Goal: Obtain resource: Obtain resource

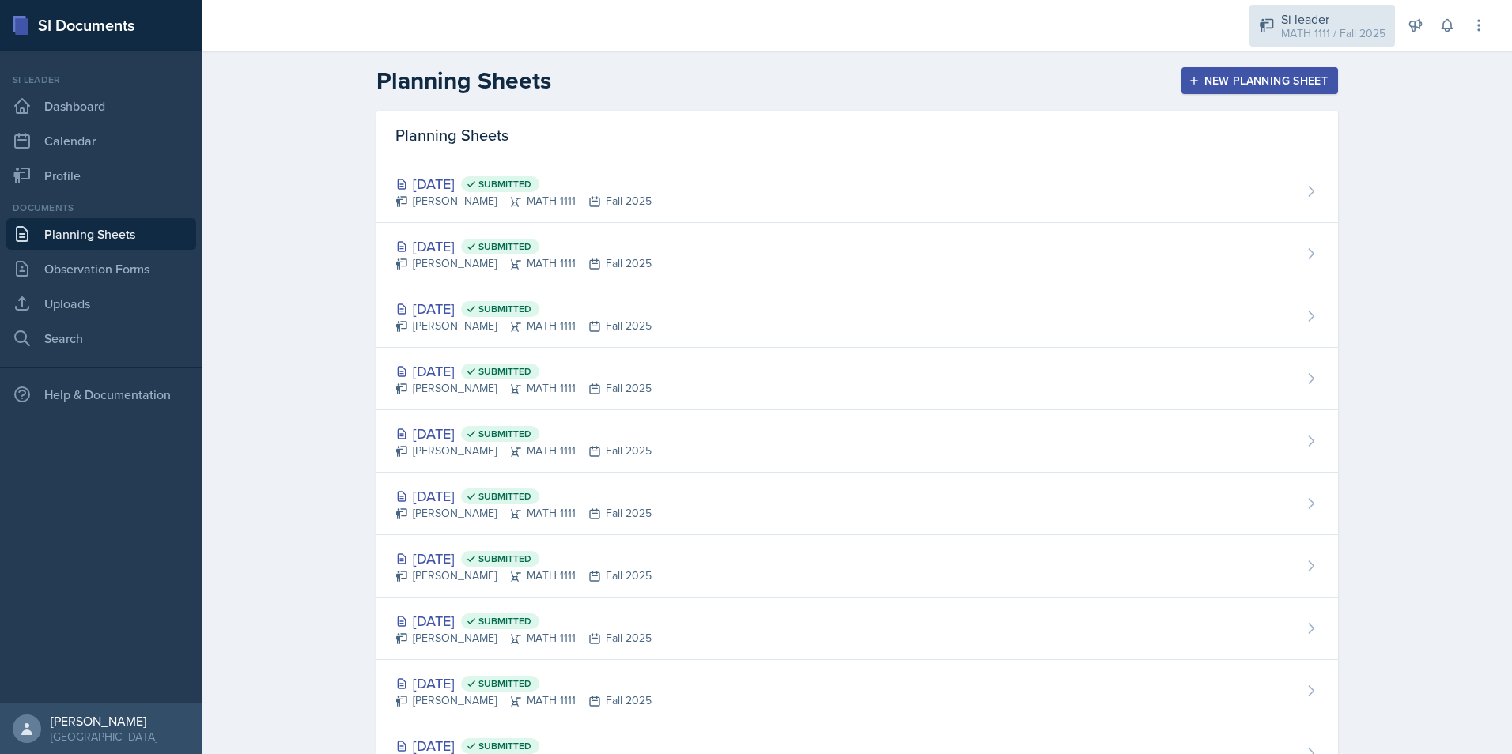
click at [1285, 39] on div "MATH 1111 / Fall 2025" at bounding box center [1333, 33] width 104 height 17
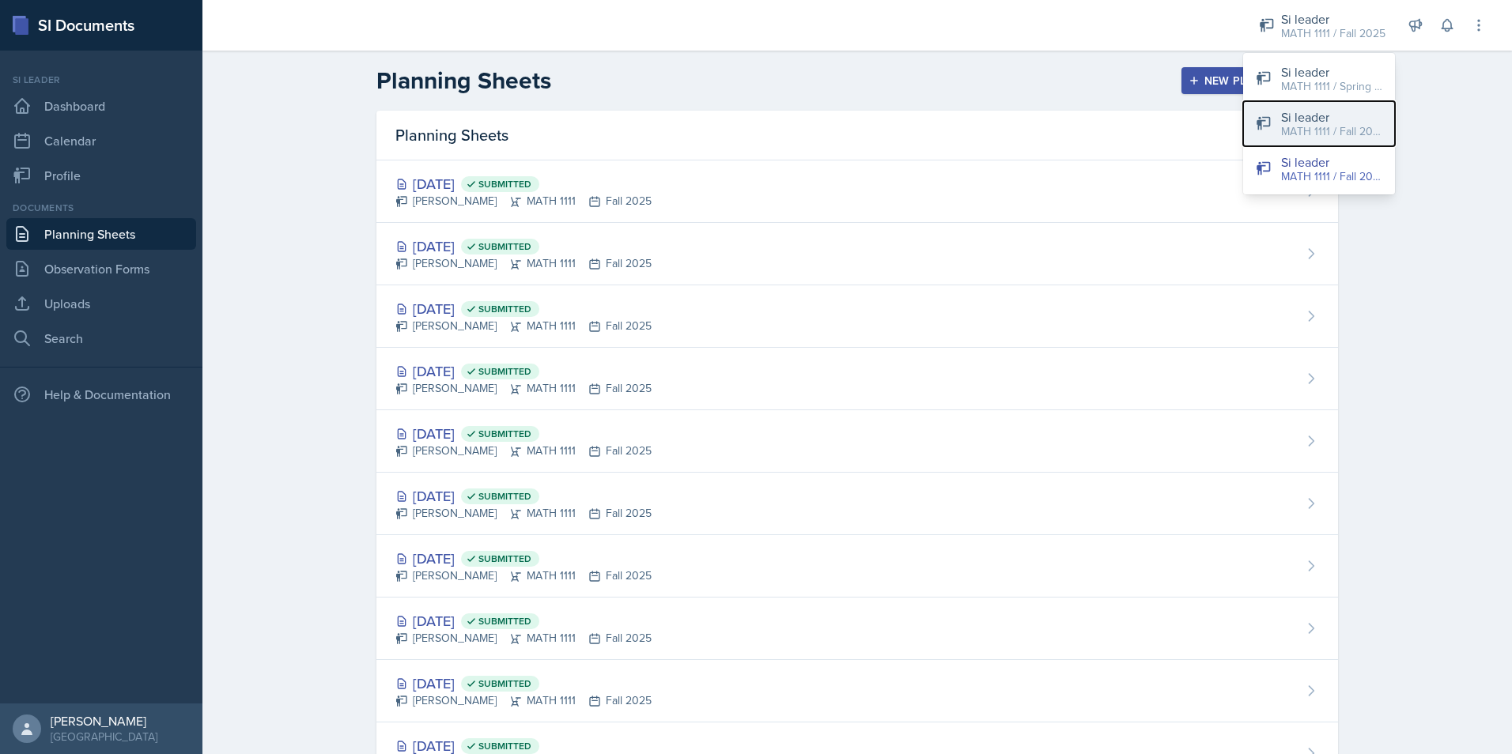
click at [1298, 130] on div "MATH 1111 / Fall 2025" at bounding box center [1331, 131] width 101 height 17
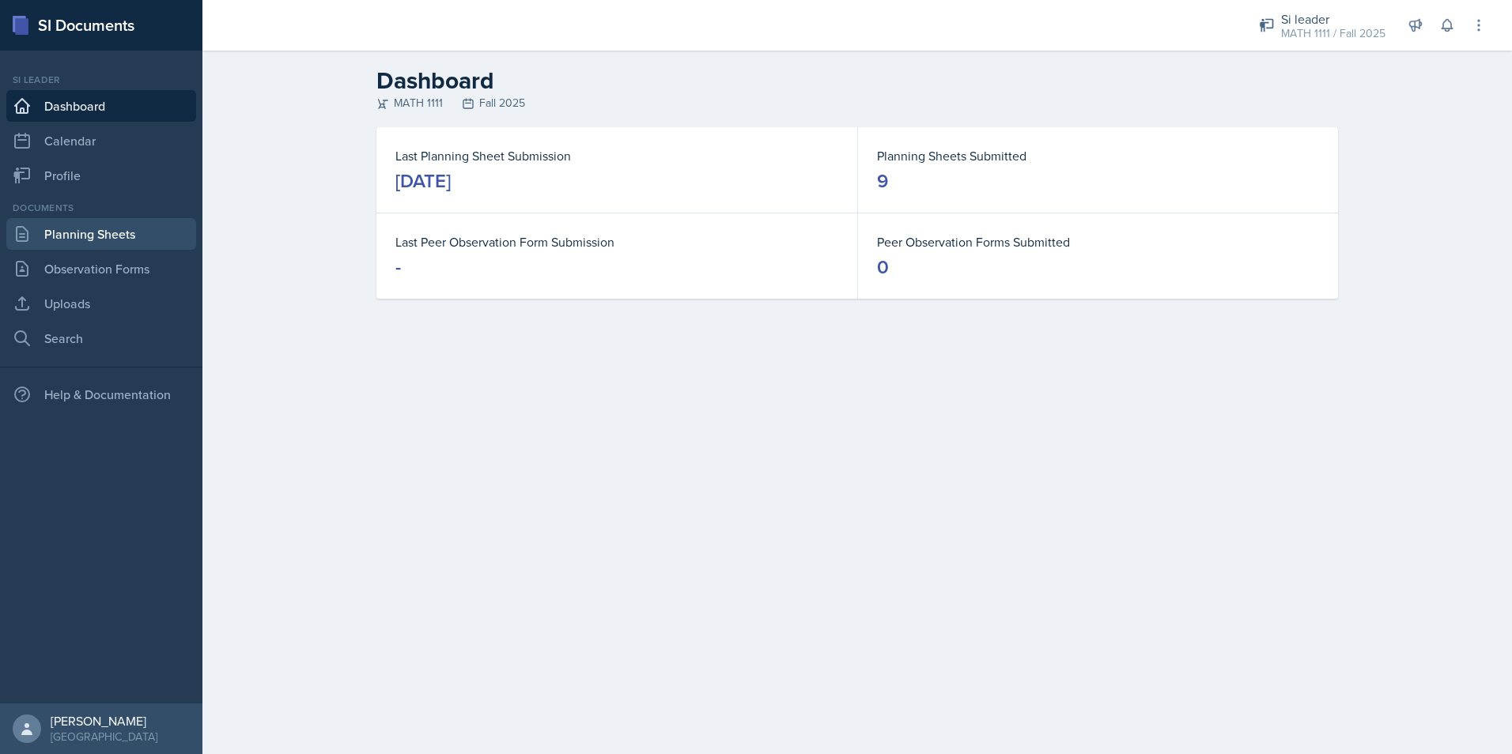
click at [126, 229] on link "Planning Sheets" at bounding box center [101, 234] width 190 height 32
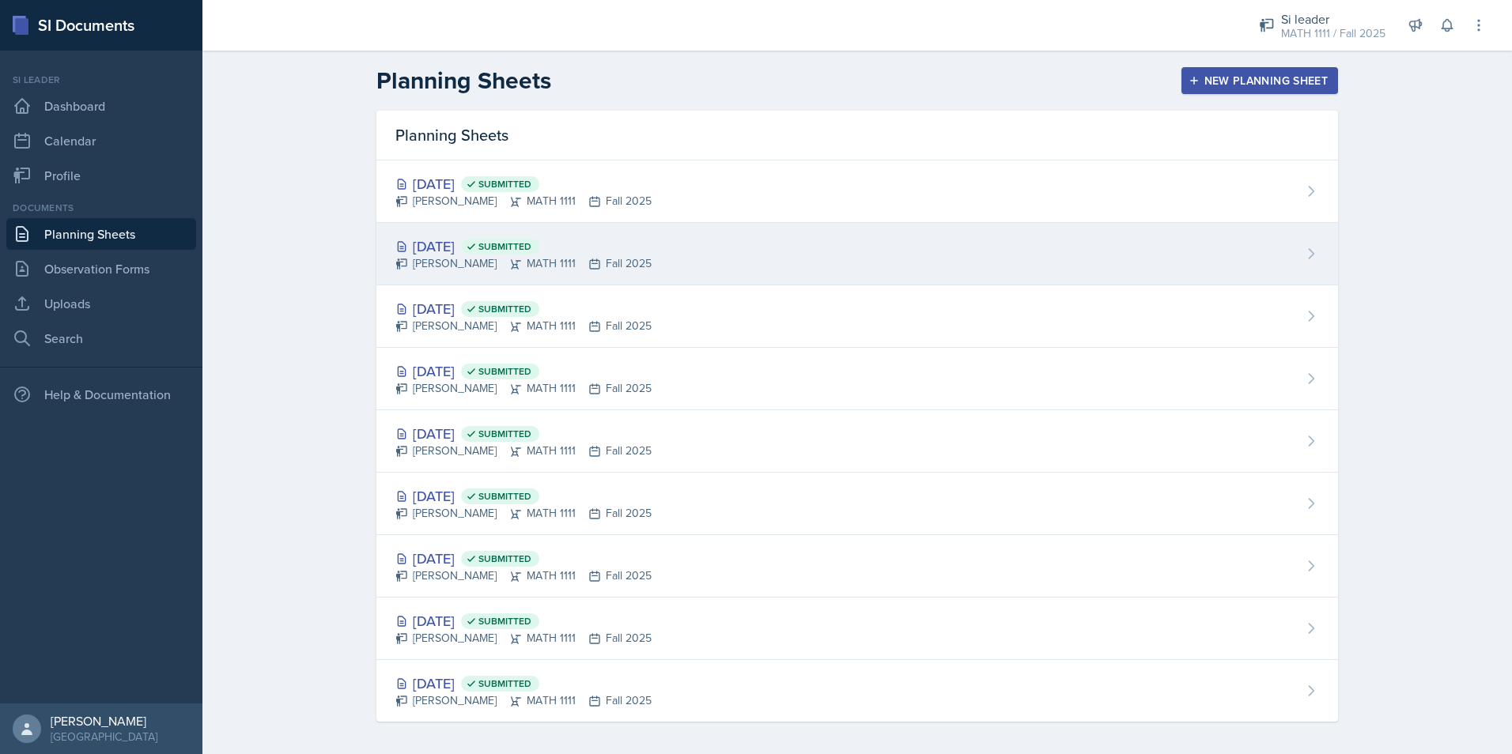
click at [474, 232] on div "[DATE] Submitted [PERSON_NAME] MATH 1111 Fall 2025" at bounding box center [857, 254] width 962 height 62
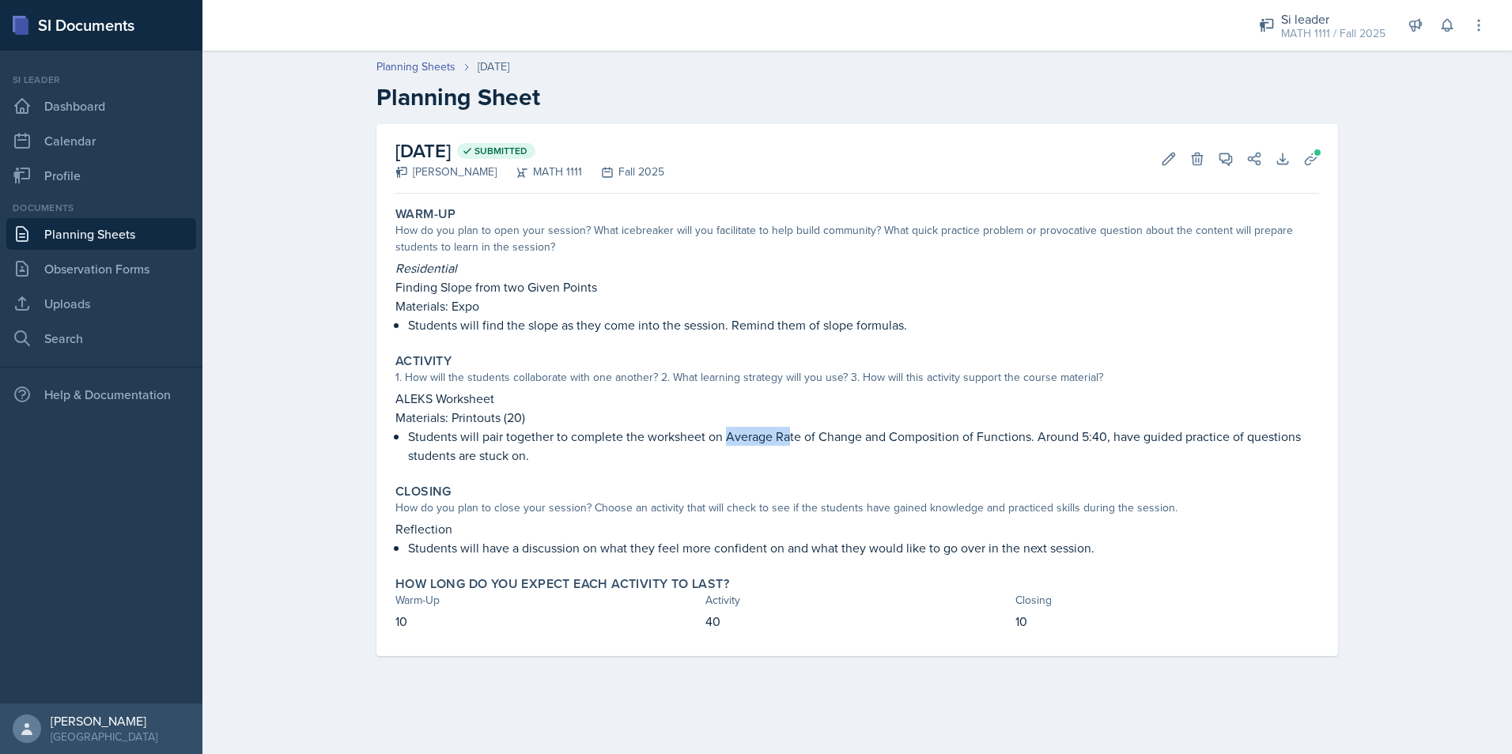
drag, startPoint x: 725, startPoint y: 442, endPoint x: 790, endPoint y: 429, distance: 66.1
click at [790, 429] on p "Students will pair together to complete the worksheet on Average Rate of Change…" at bounding box center [863, 446] width 911 height 38
drag, startPoint x: 790, startPoint y: 429, endPoint x: 1075, endPoint y: 431, distance: 284.7
click at [1075, 431] on p "Students will pair together to complete the worksheet on Average Rate of Change…" at bounding box center [863, 446] width 911 height 38
drag, startPoint x: 725, startPoint y: 431, endPoint x: 900, endPoint y: 431, distance: 174.8
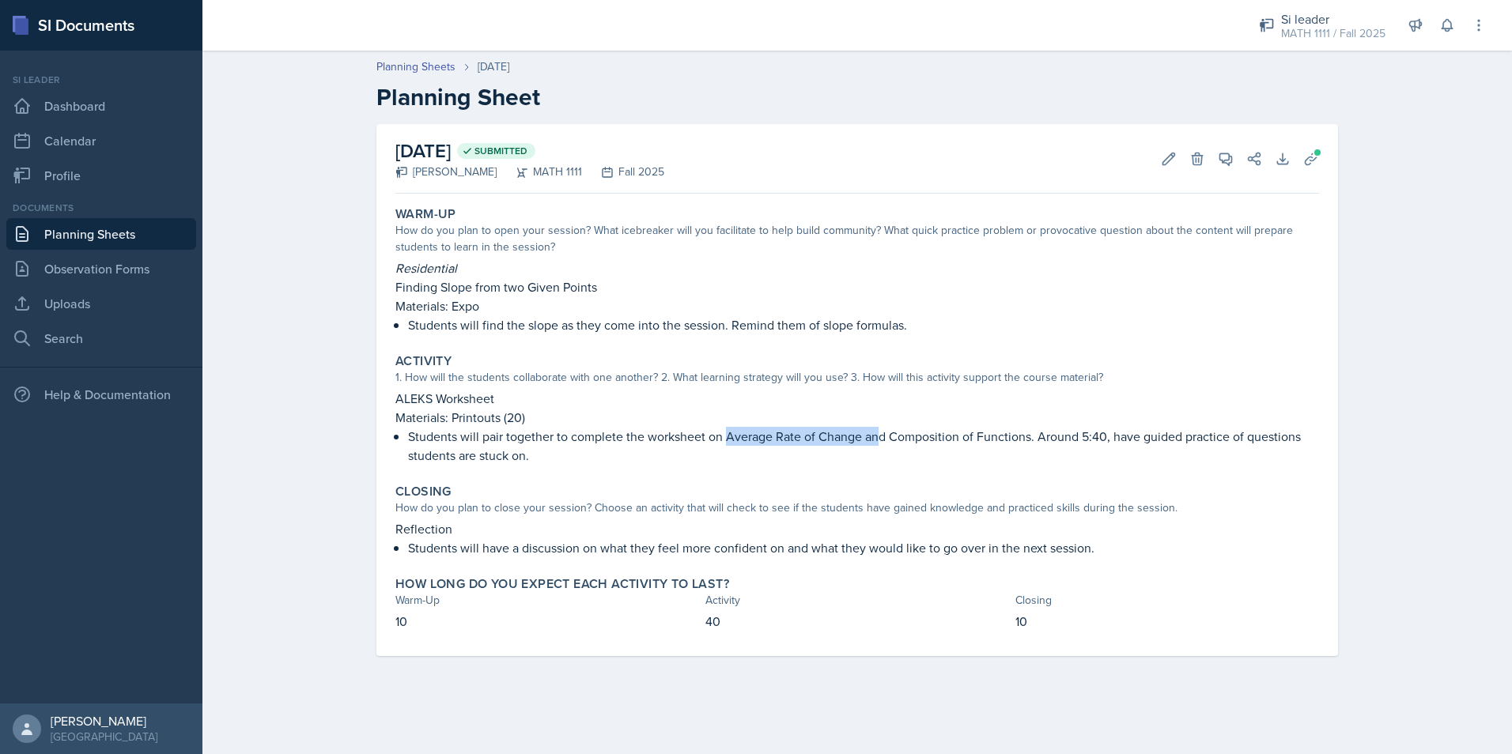
click at [900, 431] on p "Students will pair together to complete the worksheet on Average Rate of Change…" at bounding box center [863, 446] width 911 height 38
drag, startPoint x: 900, startPoint y: 431, endPoint x: 1251, endPoint y: 421, distance: 351.2
click at [1251, 421] on p "Materials: Printouts (20)" at bounding box center [857, 417] width 924 height 19
click at [1313, 163] on icon at bounding box center [1311, 159] width 16 height 16
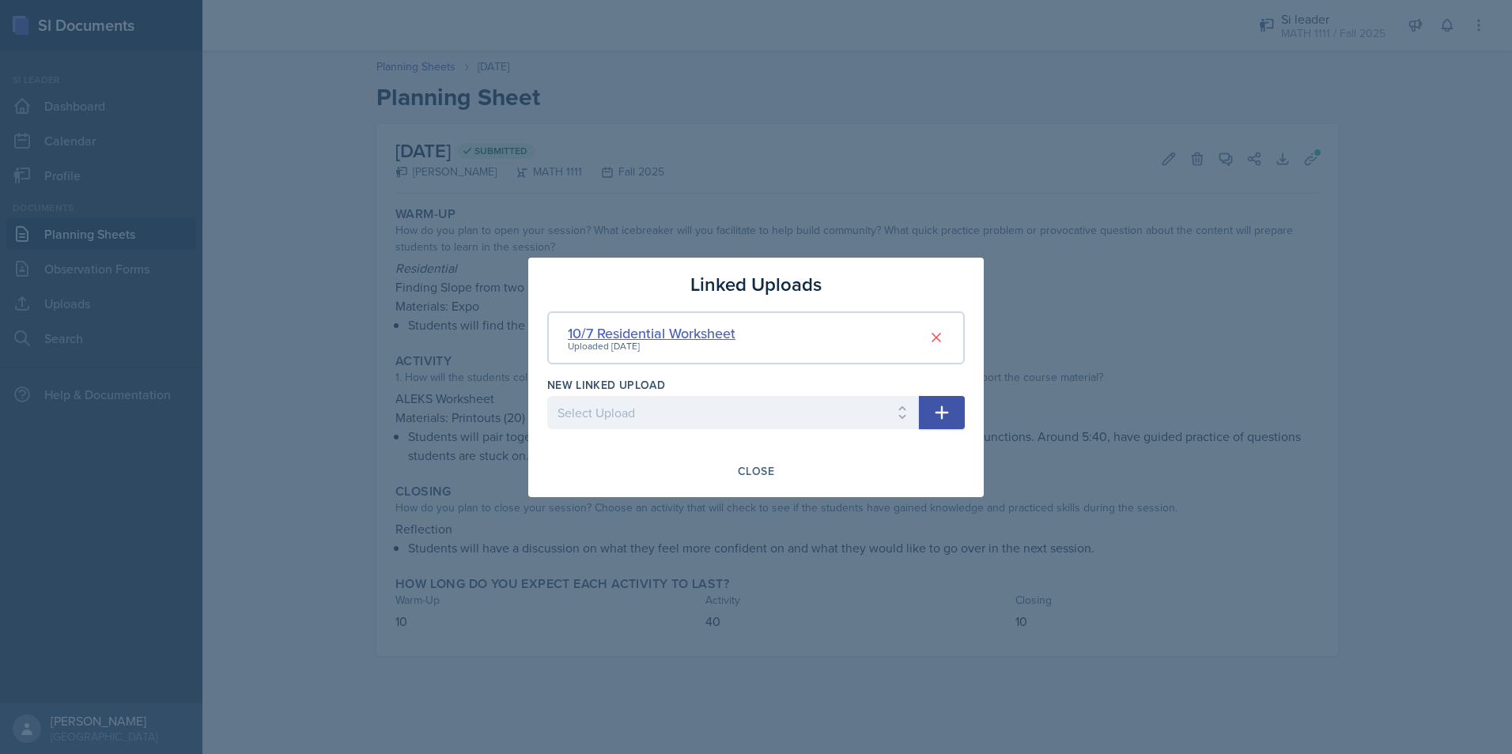
click at [696, 332] on div "10/7 Residential Worksheet" at bounding box center [652, 333] width 168 height 21
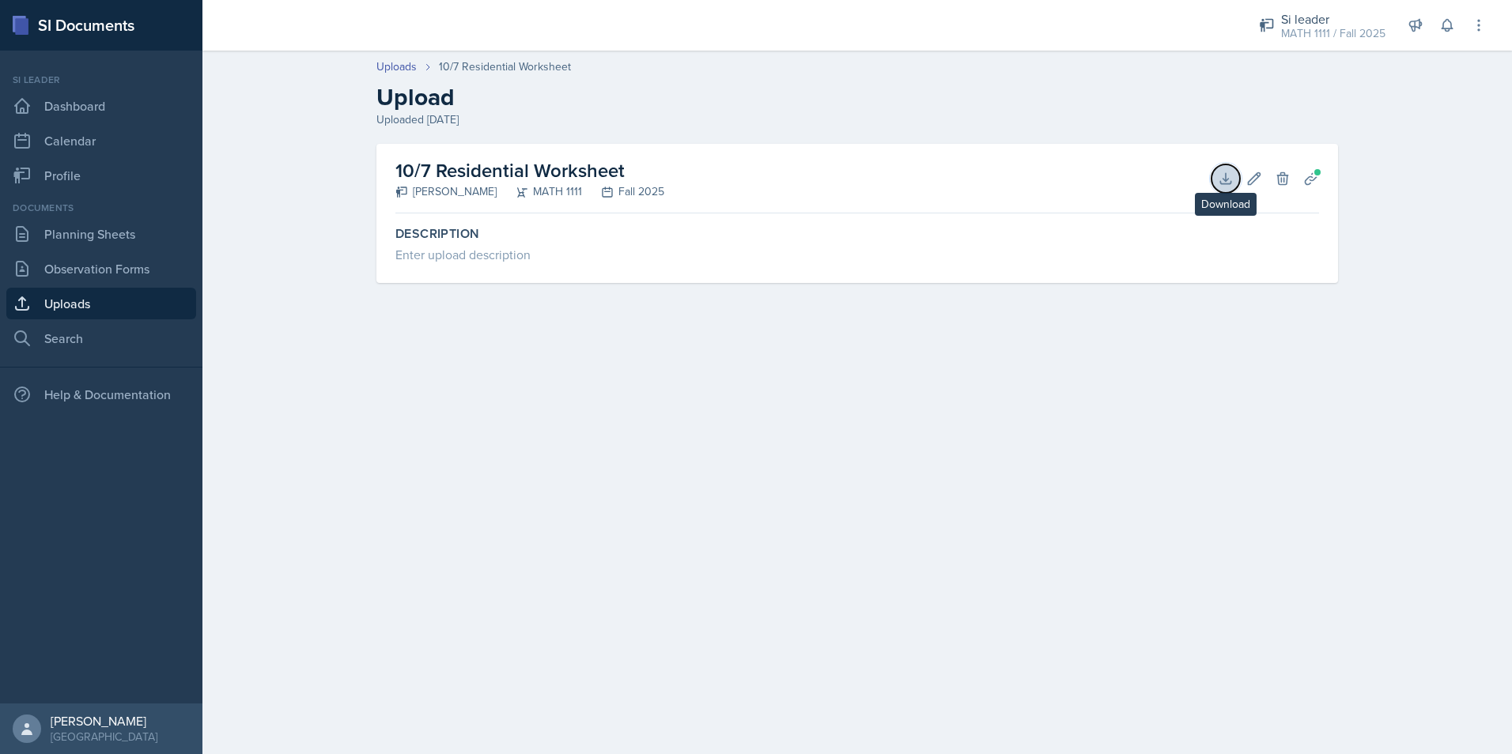
click at [1229, 183] on icon at bounding box center [1226, 179] width 16 height 16
